Goal: Book appointment/travel/reservation

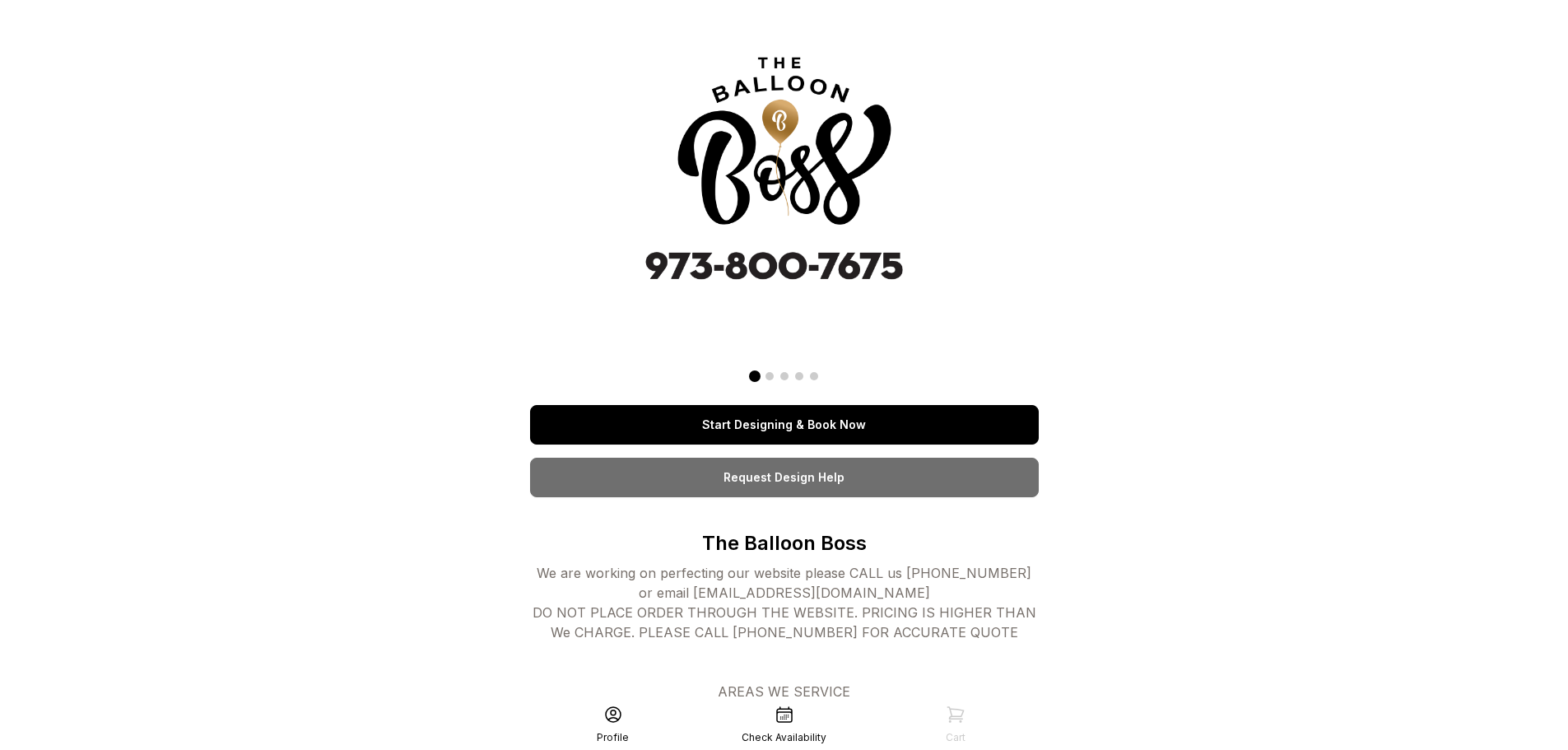
click at [790, 427] on link "Start Designing & Book Now" at bounding box center [784, 424] width 509 height 40
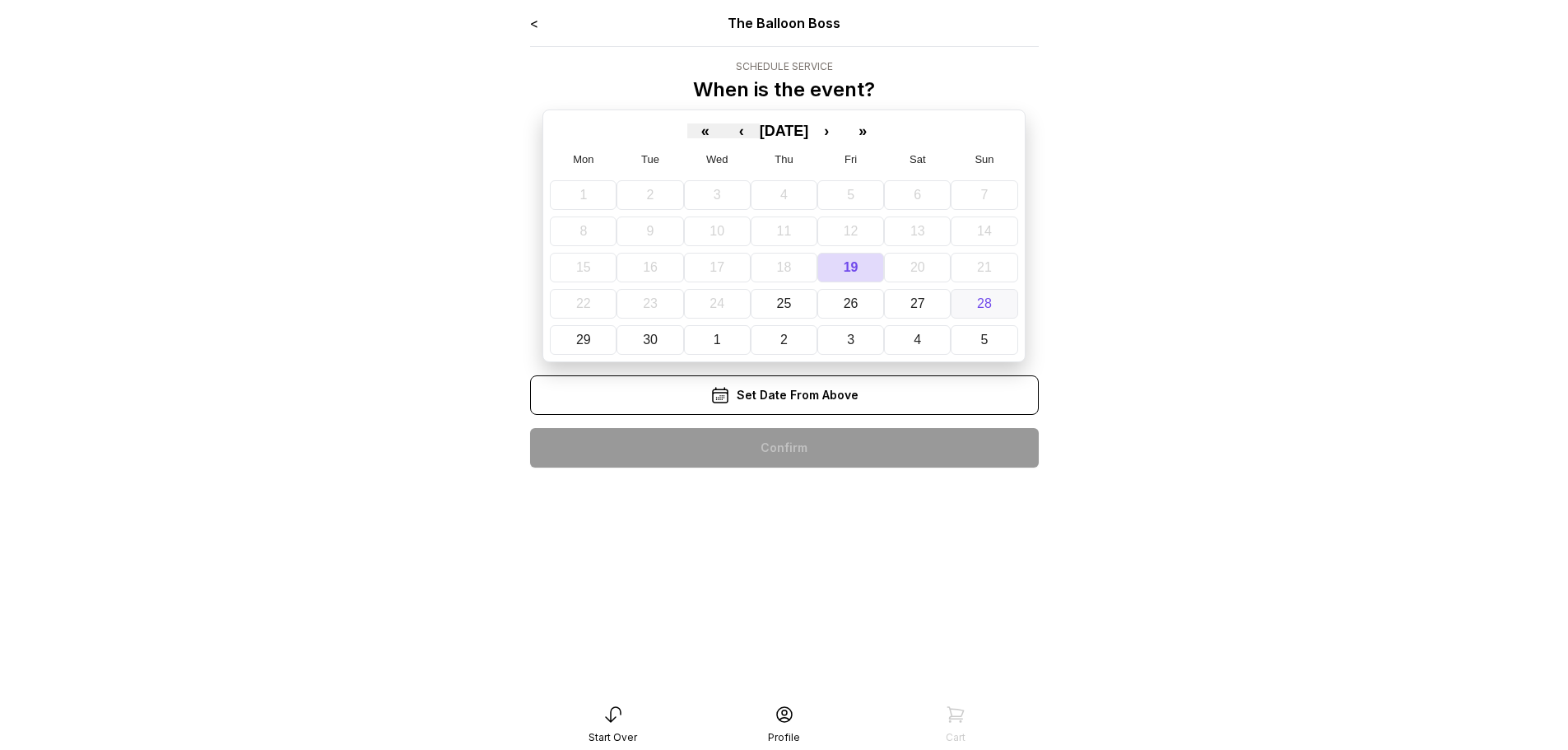
click at [980, 308] on abbr "28" at bounding box center [984, 304] width 14 height 14
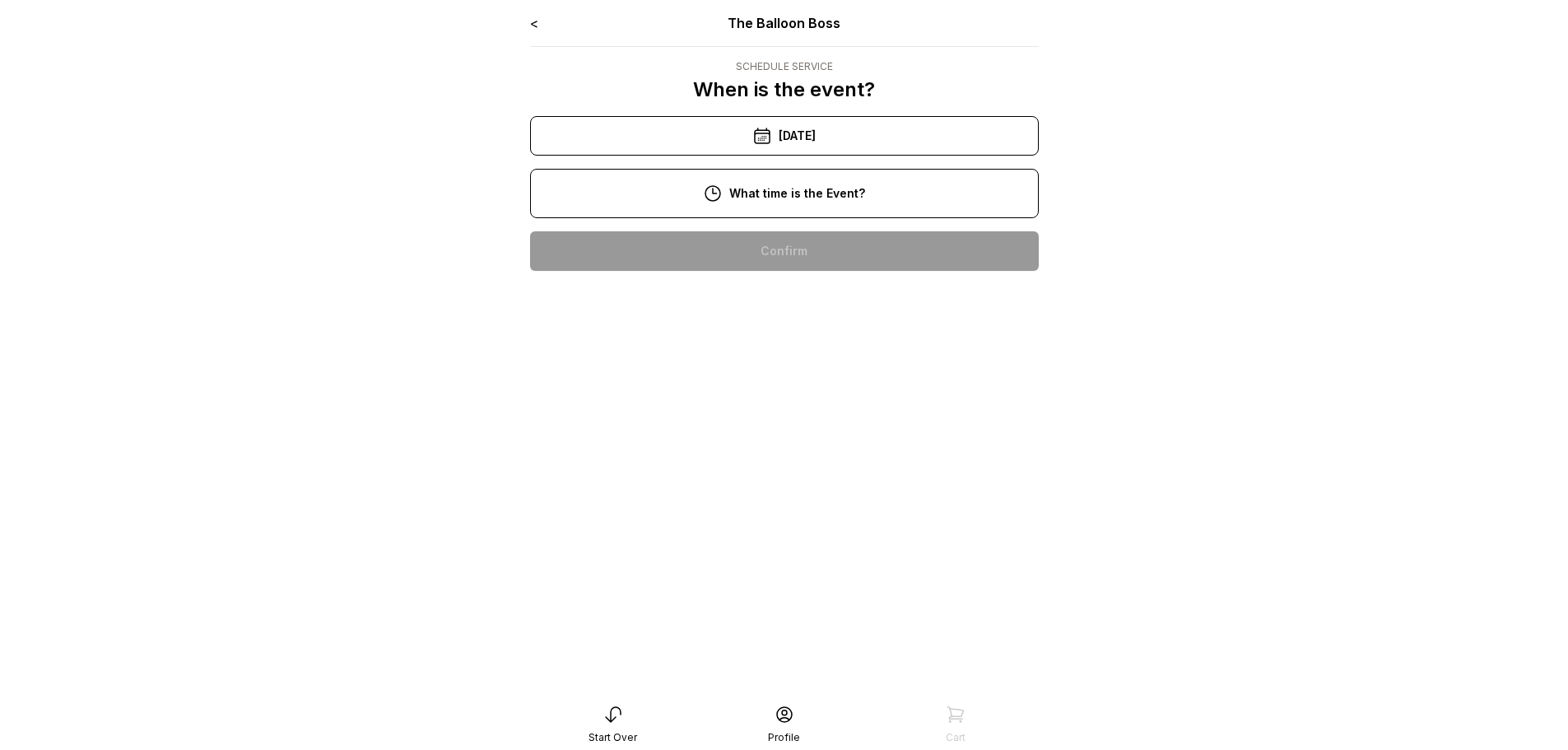
click at [813, 301] on div "2:00 pm" at bounding box center [784, 304] width 482 height 40
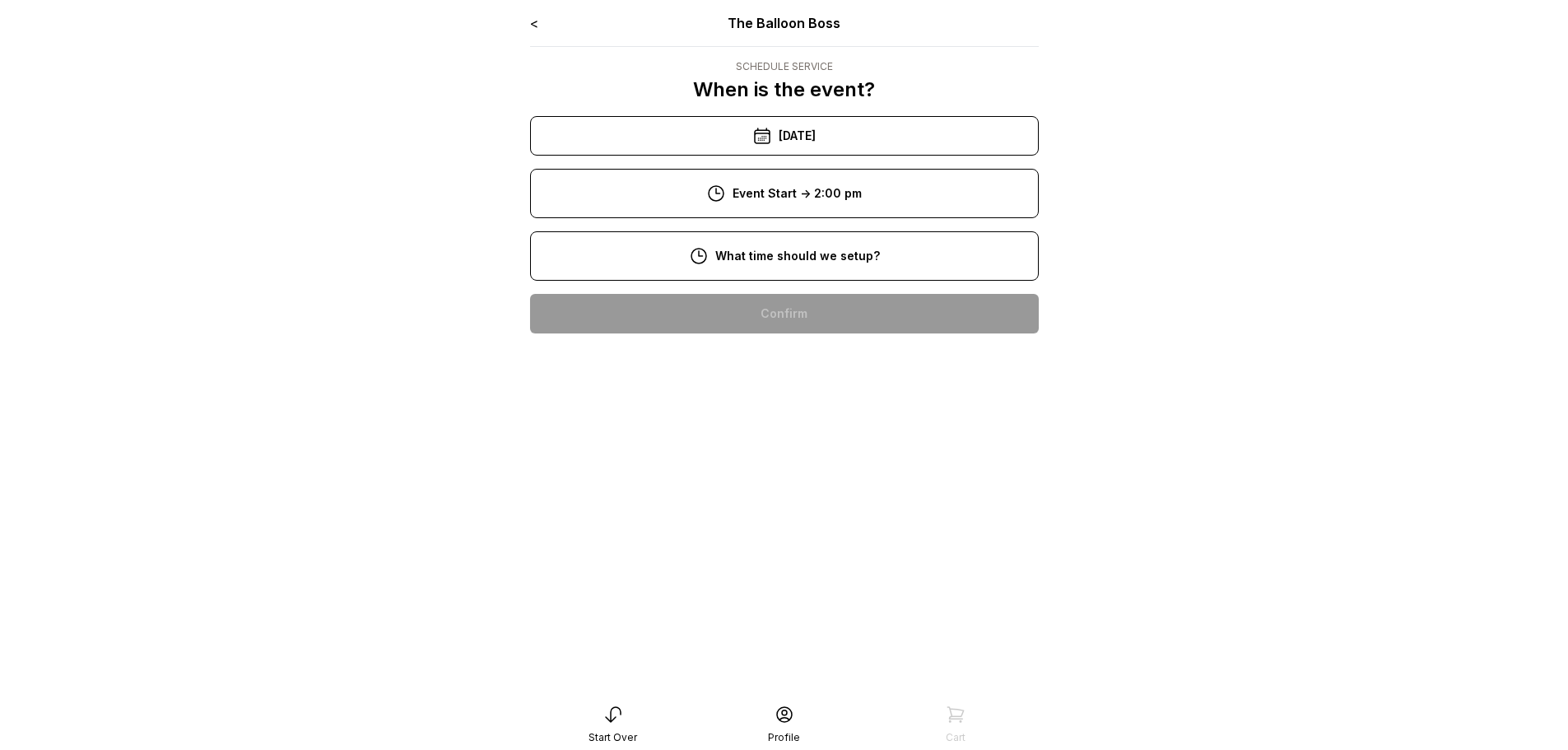
click at [789, 371] on div "9:00 am" at bounding box center [784, 366] width 482 height 40
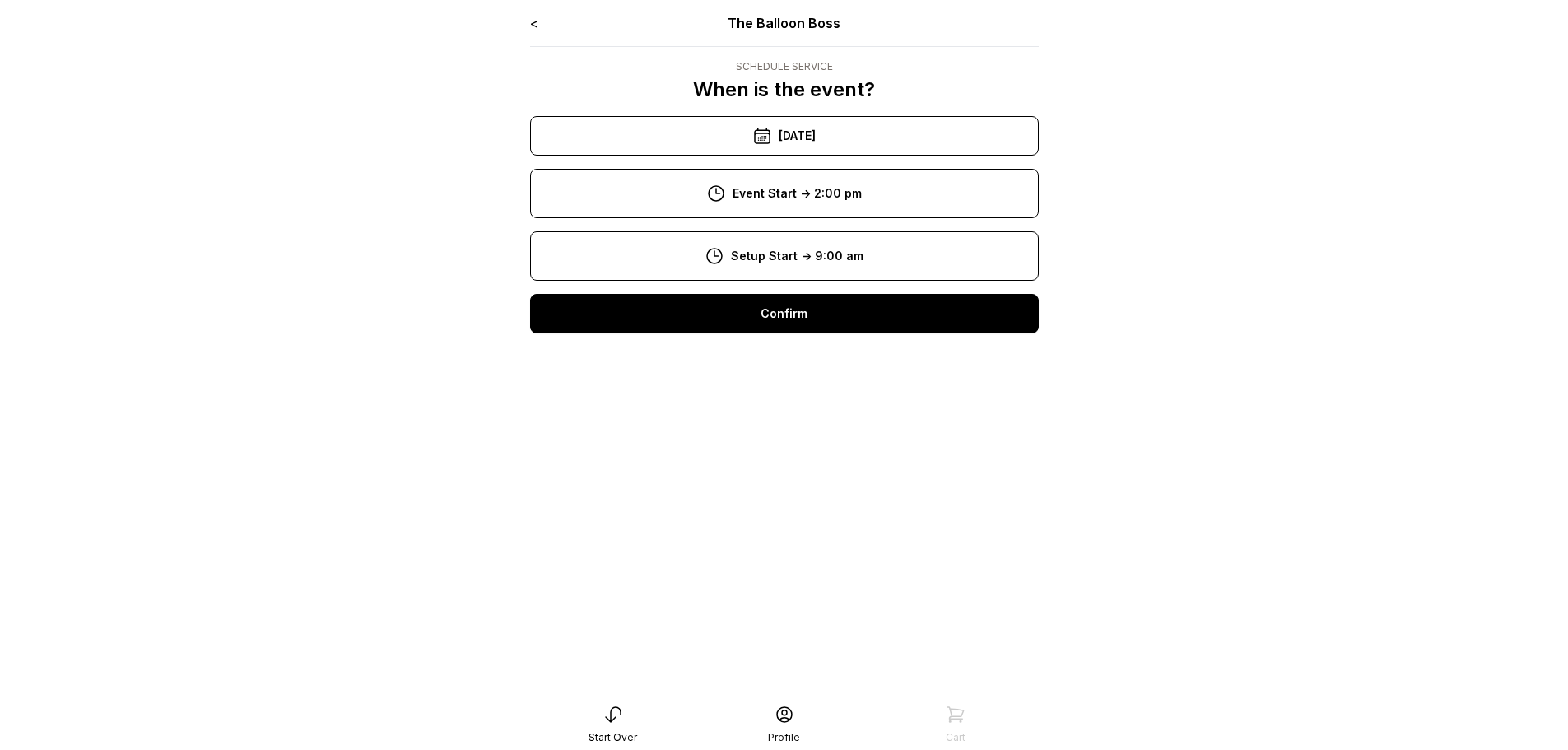
click at [816, 328] on div "Confirm" at bounding box center [784, 314] width 509 height 40
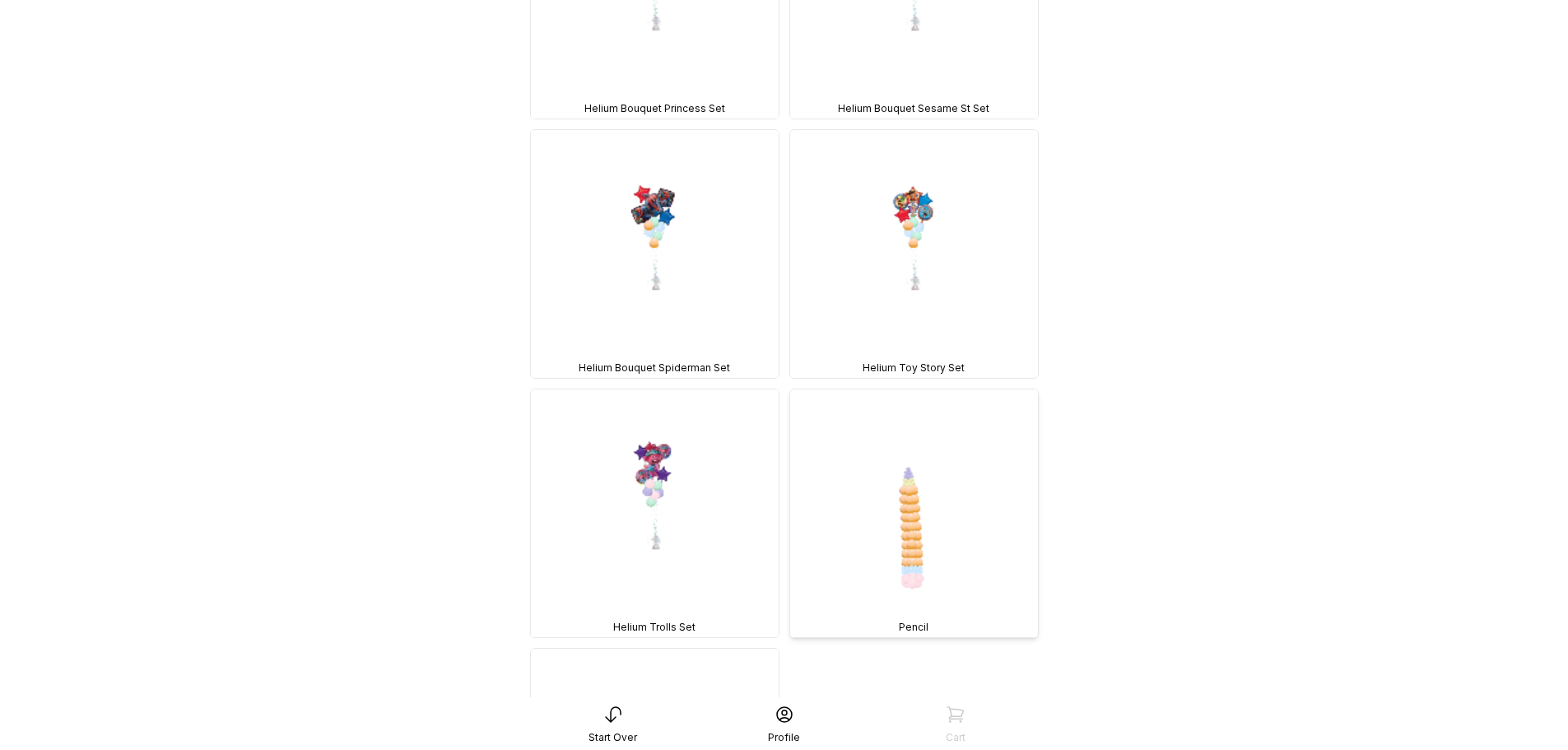
scroll to position [5962, 0]
